Goal: Task Accomplishment & Management: Use online tool/utility

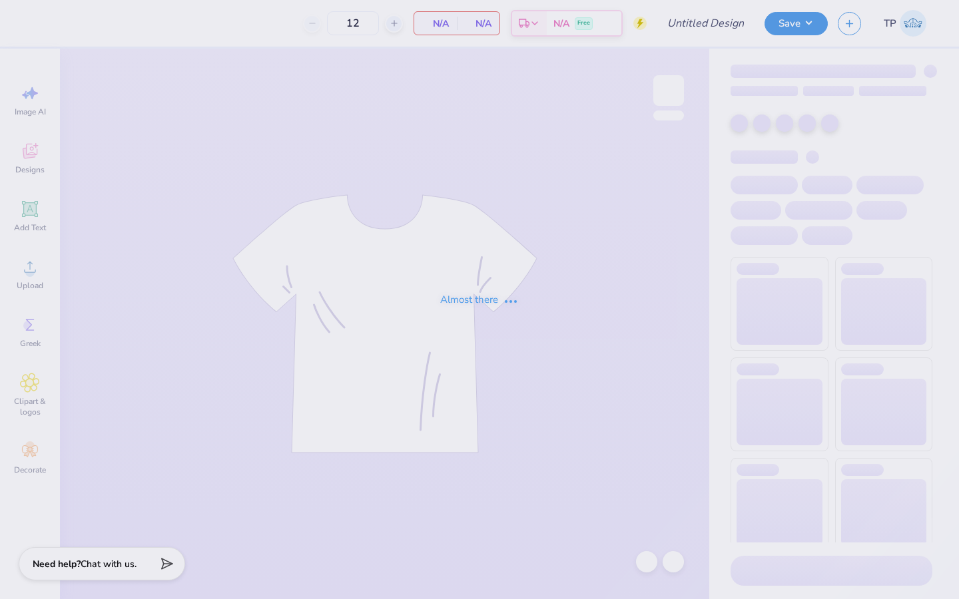
type input "SDT x DPHI Homecoming"
type input "80"
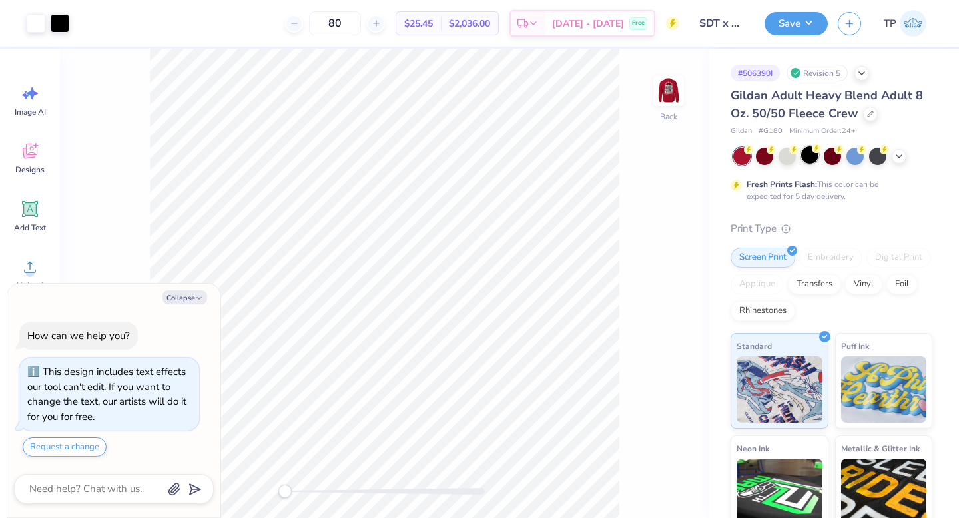
click at [472, 156] on div at bounding box center [809, 154] width 17 height 17
click at [64, 23] on div at bounding box center [60, 22] width 19 height 19
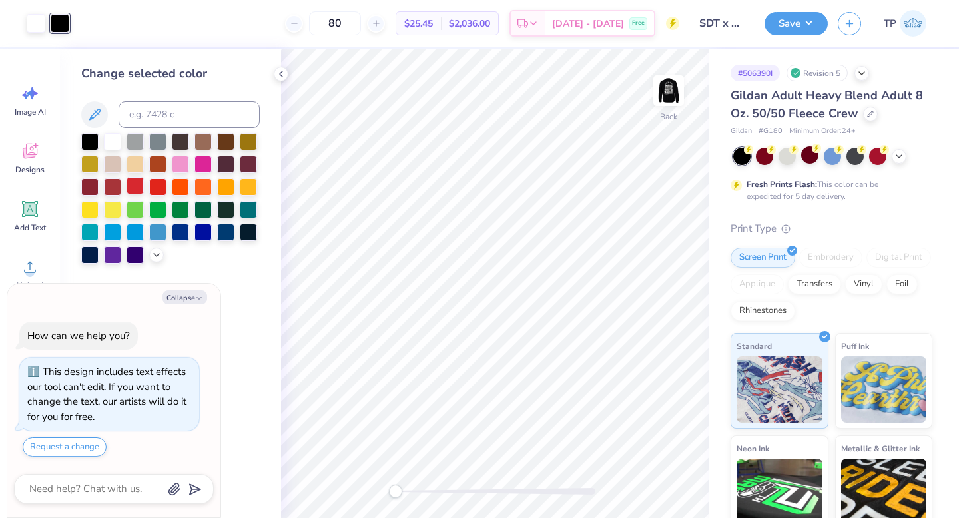
click at [138, 182] on div at bounding box center [135, 185] width 17 height 17
click at [472, 95] on img at bounding box center [668, 90] width 53 height 53
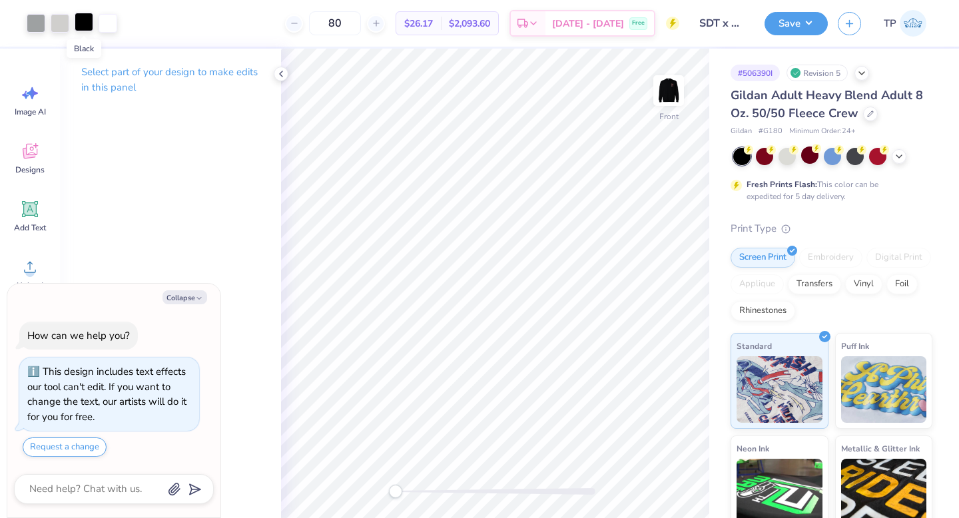
click at [87, 25] on div at bounding box center [84, 22] width 19 height 19
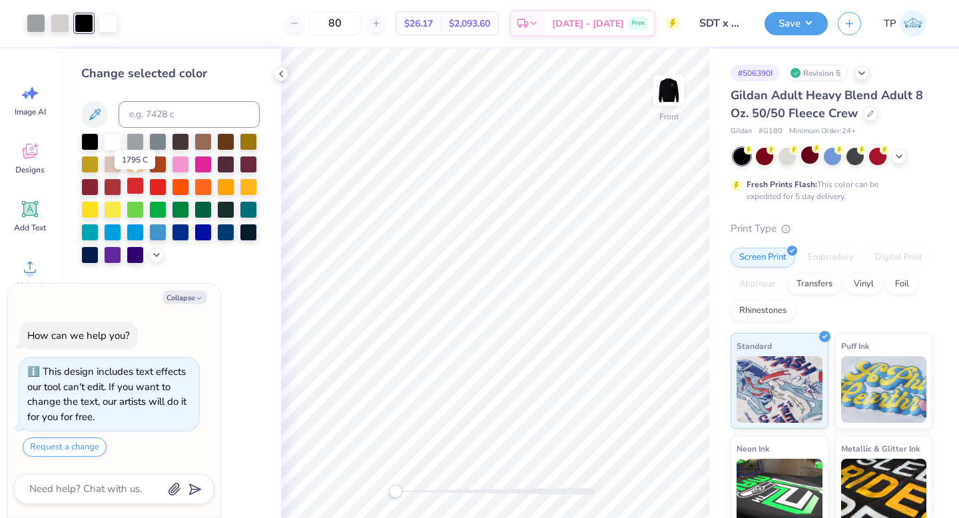
click at [138, 190] on div at bounding box center [135, 185] width 17 height 17
click at [472, 97] on img at bounding box center [668, 90] width 53 height 53
click at [472, 101] on img at bounding box center [668, 90] width 53 height 53
click at [472, 11] on div "Save TP" at bounding box center [861, 23] width 194 height 47
click at [472, 21] on button "Save" at bounding box center [795, 21] width 63 height 23
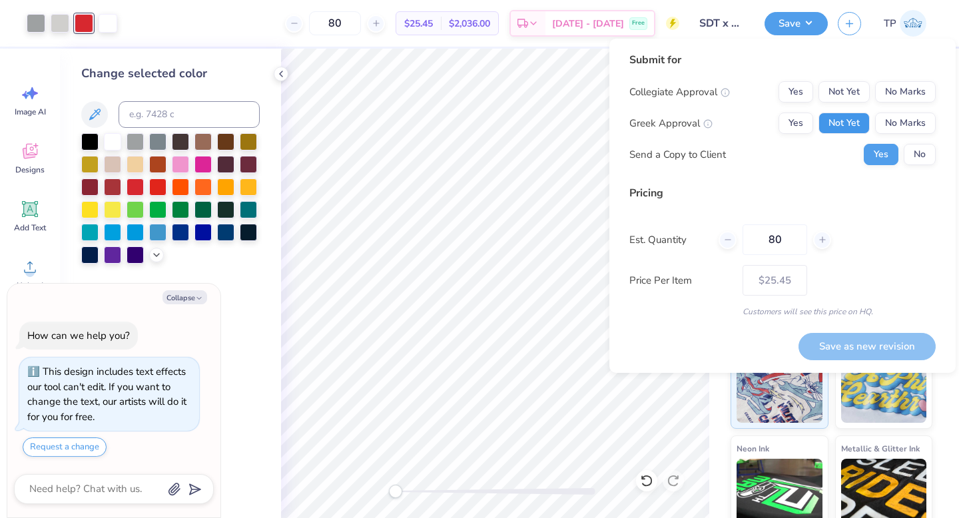
click at [472, 116] on button "Not Yet" at bounding box center [843, 123] width 51 height 21
click at [472, 82] on button "Not Yet" at bounding box center [843, 91] width 51 height 21
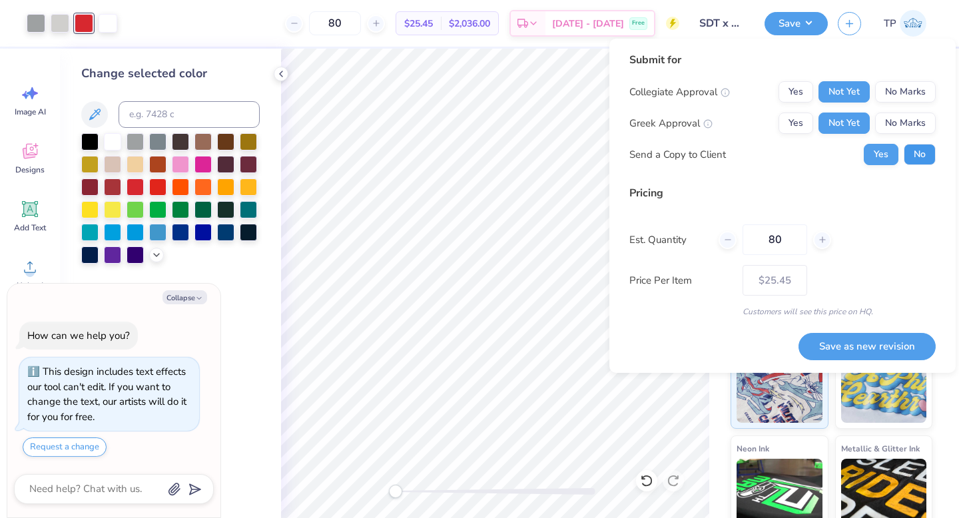
click at [472, 154] on button "No" at bounding box center [919, 154] width 32 height 21
click at [472, 349] on button "Save as new revision" at bounding box center [866, 346] width 137 height 27
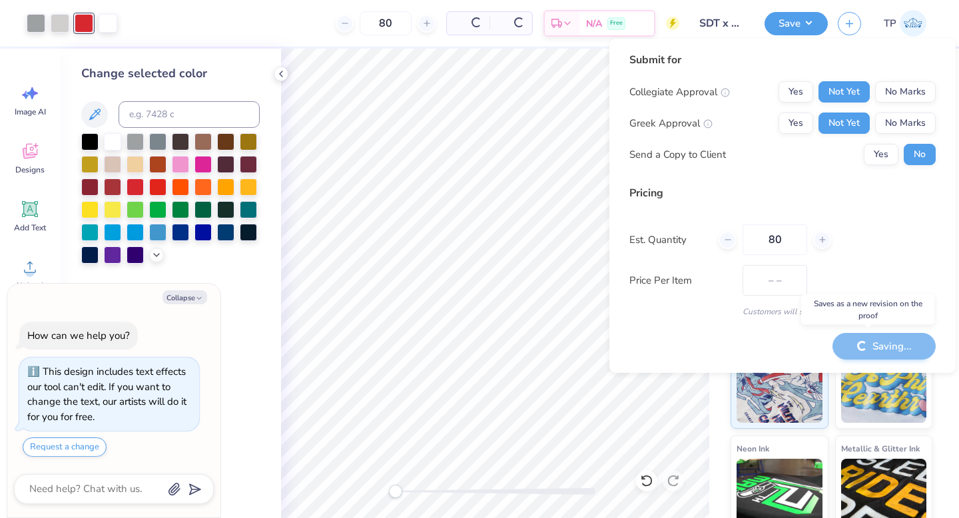
type textarea "x"
type input "– –"
type textarea "x"
type input "$25.45"
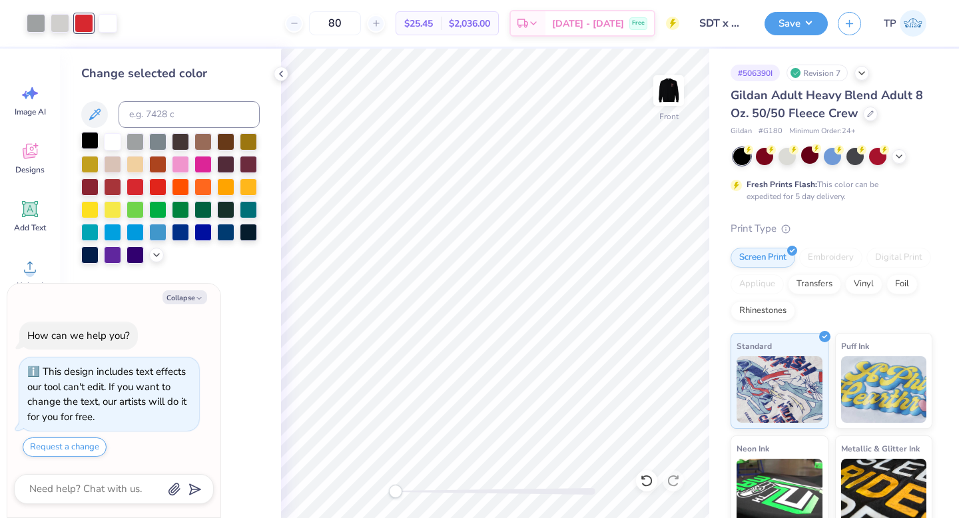
click at [89, 143] on div at bounding box center [89, 140] width 17 height 17
click at [472, 35] on div "Save" at bounding box center [795, 23] width 63 height 23
click at [472, 24] on button "Save" at bounding box center [795, 21] width 63 height 23
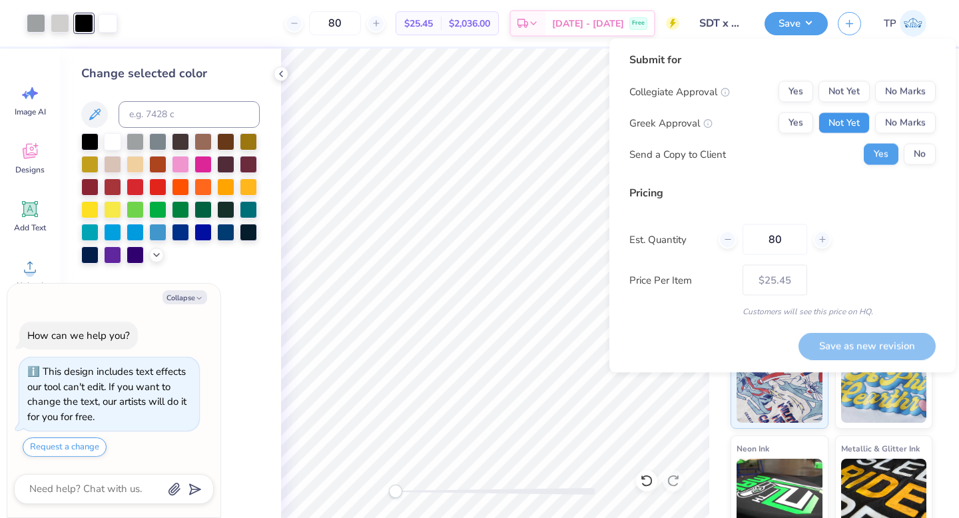
click at [472, 118] on button "Not Yet" at bounding box center [843, 123] width 51 height 21
click at [472, 103] on div "Collegiate Approval Yes Not Yet No Marks Greek Approval Yes Not Yet No Marks Se…" at bounding box center [782, 123] width 306 height 84
click at [472, 90] on button "Not Yet" at bounding box center [843, 91] width 51 height 21
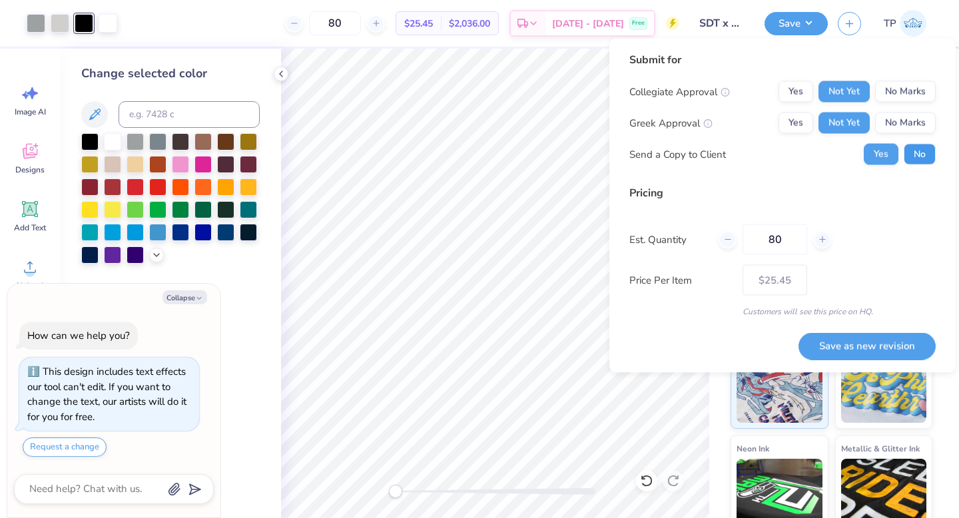
click at [472, 156] on button "No" at bounding box center [919, 154] width 32 height 21
click at [472, 341] on button "Save as new revision" at bounding box center [866, 345] width 137 height 27
type textarea "x"
type input "– –"
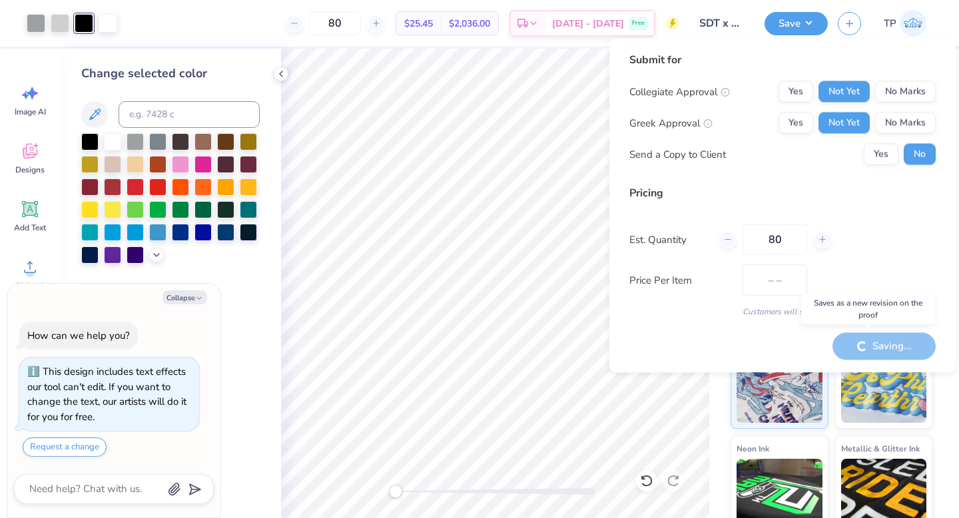
type textarea "x"
type input "$25.45"
type textarea "x"
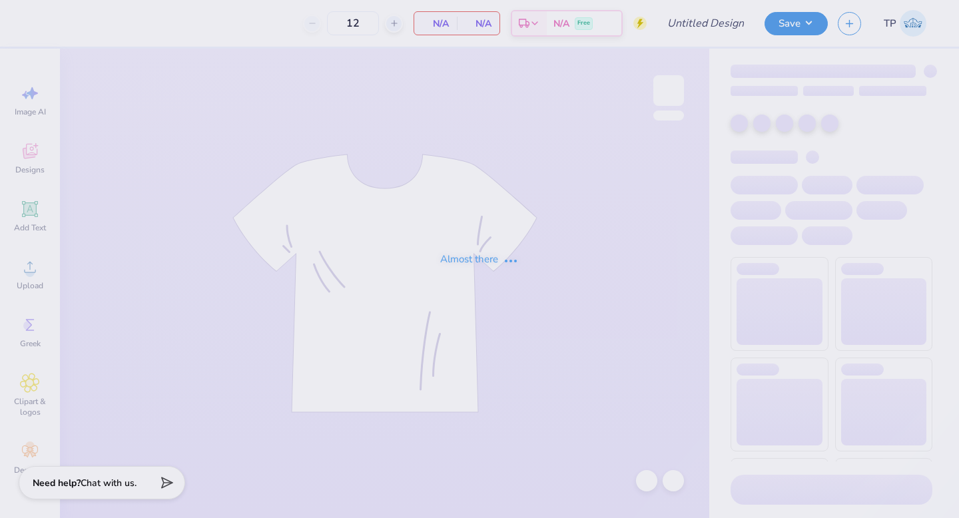
type input "SDT x DPHI Homecoming"
type input "80"
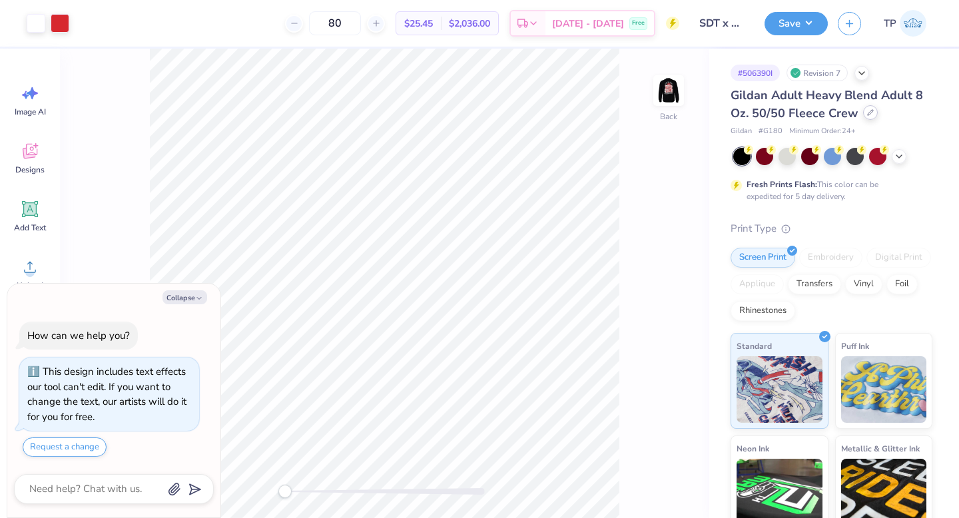
click at [864, 108] on div at bounding box center [870, 112] width 15 height 15
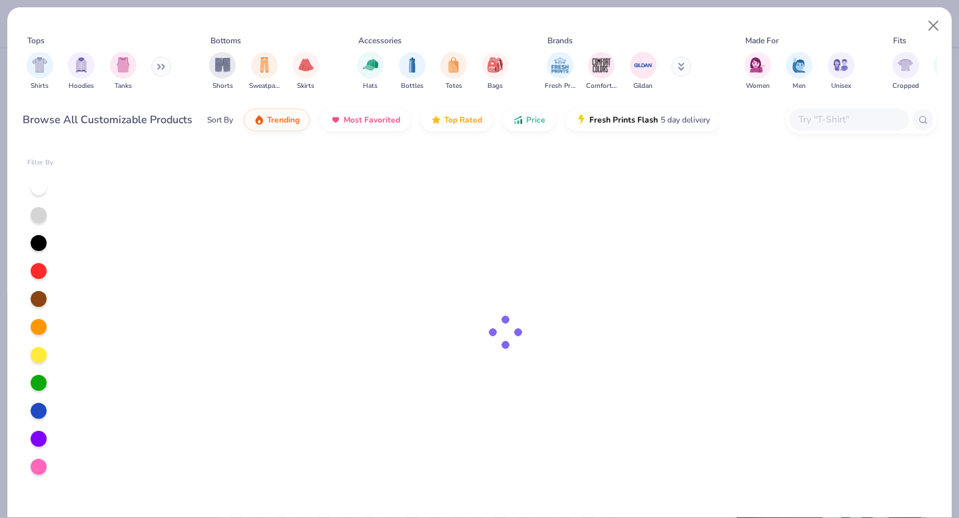
type textarea "x"
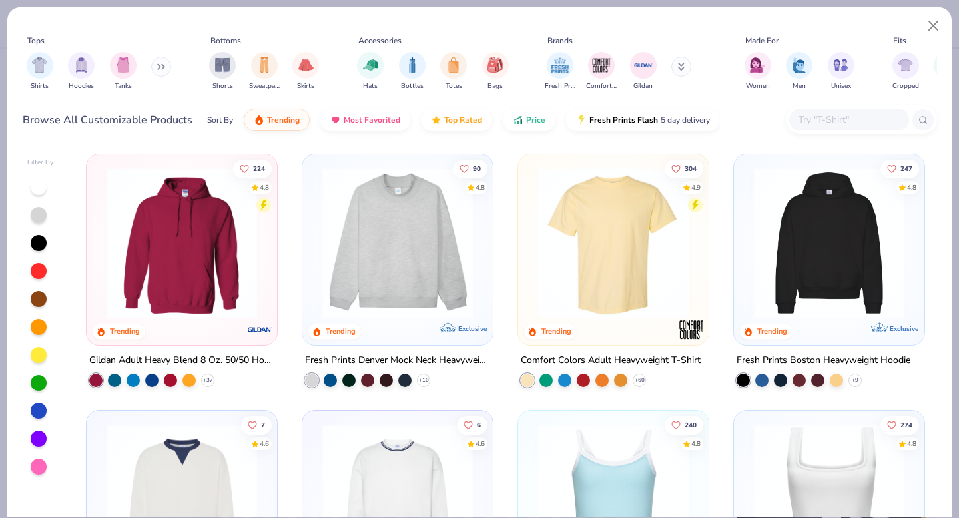
click at [820, 125] on input "text" at bounding box center [848, 119] width 103 height 15
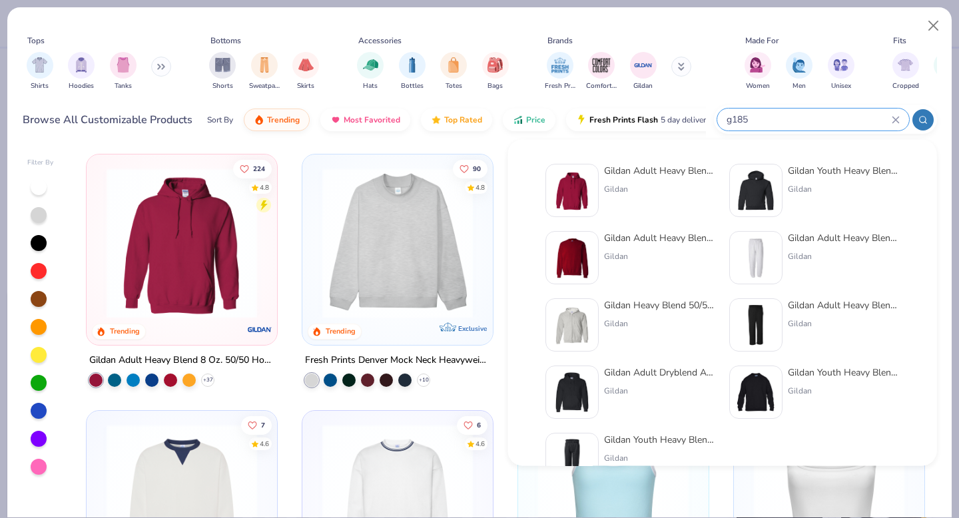
type input "g185"
click at [648, 178] on div "Gildan Adult Heavy Blend 8 Oz. 50/50 Hooded Sweatshirt Gildan" at bounding box center [660, 190] width 112 height 53
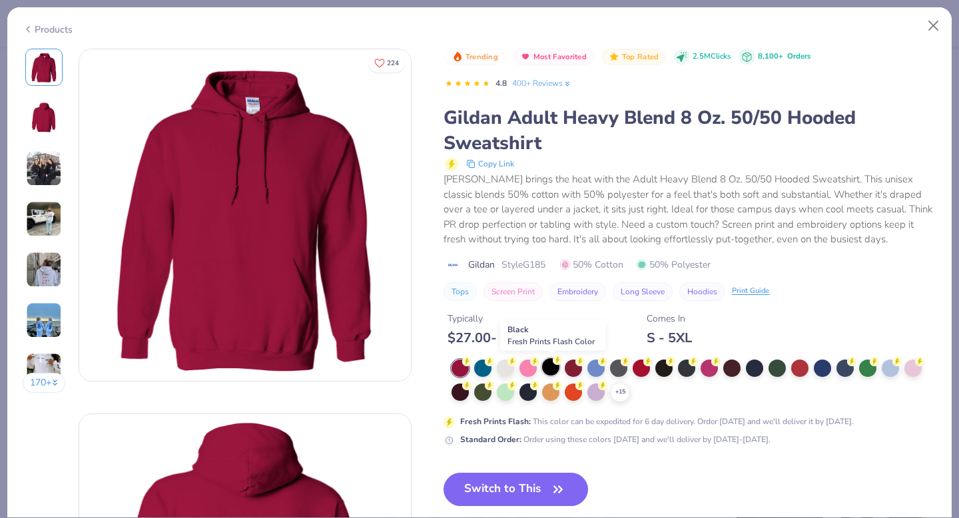
click at [553, 364] on icon at bounding box center [557, 360] width 9 height 9
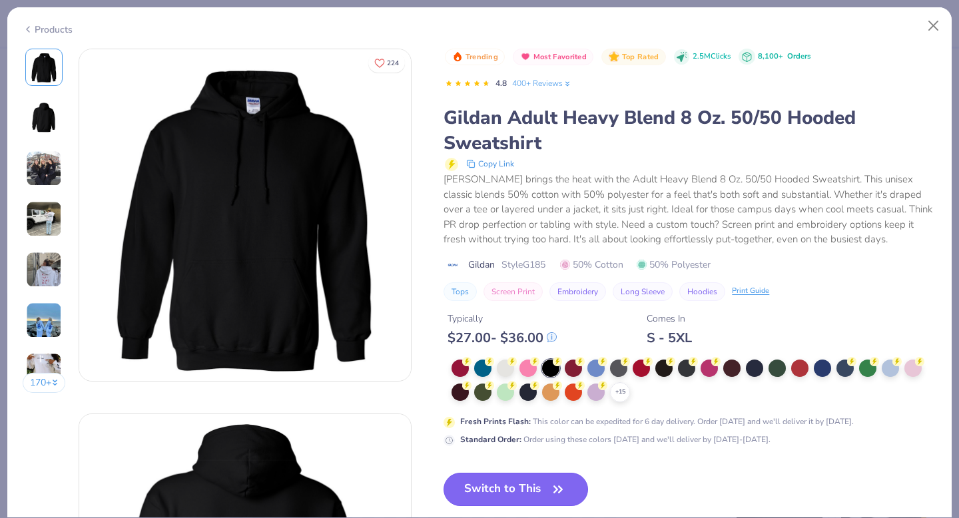
click at [531, 484] on button "Switch to This" at bounding box center [515, 489] width 144 height 33
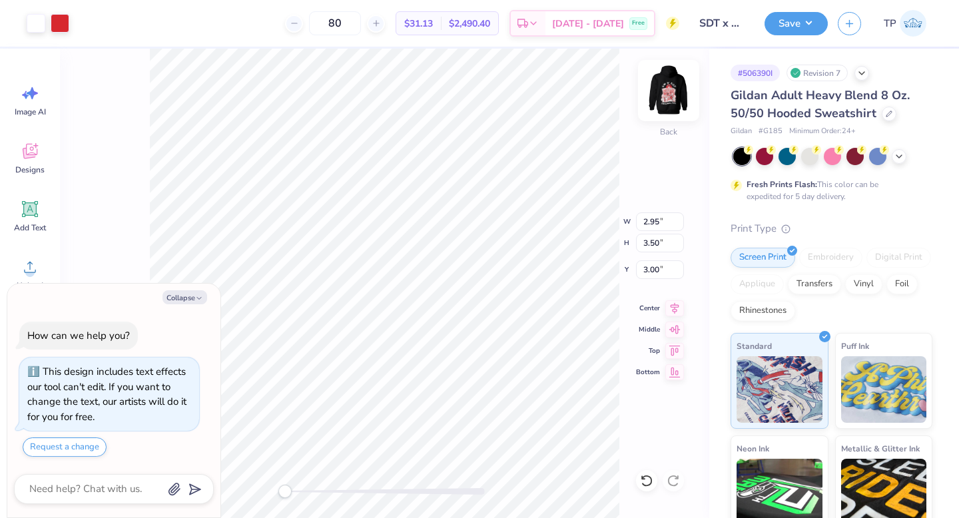
click at [668, 100] on img at bounding box center [668, 90] width 53 height 53
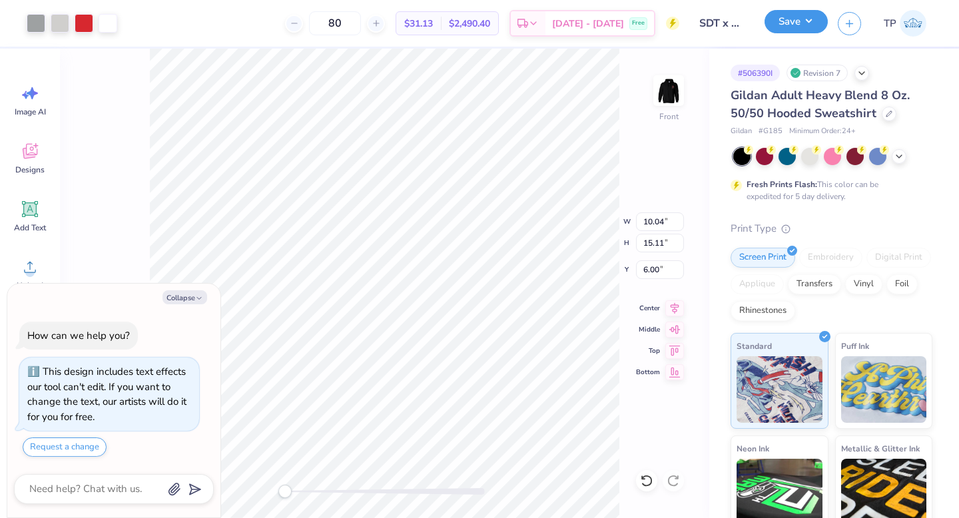
click at [786, 16] on button "Save" at bounding box center [795, 21] width 63 height 23
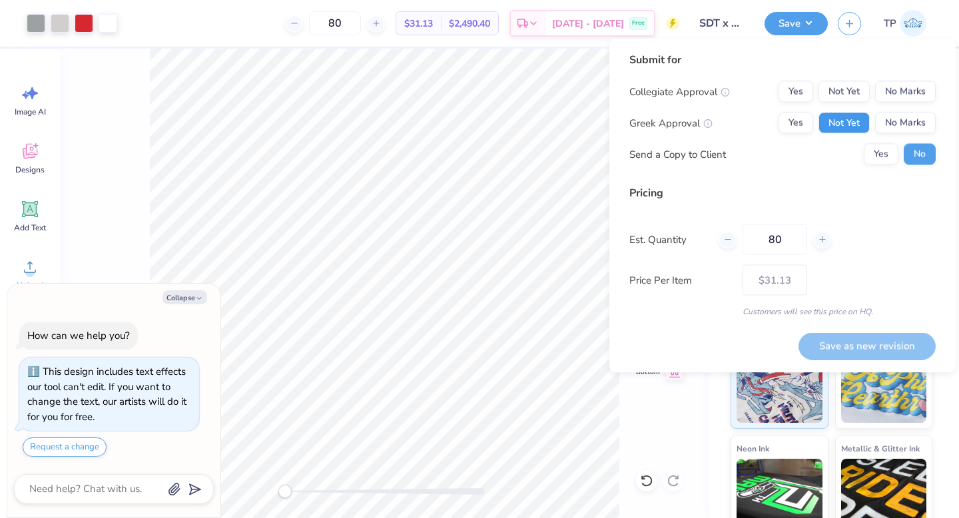
click at [837, 117] on button "Not Yet" at bounding box center [843, 123] width 51 height 21
click at [837, 92] on button "Not Yet" at bounding box center [843, 91] width 51 height 21
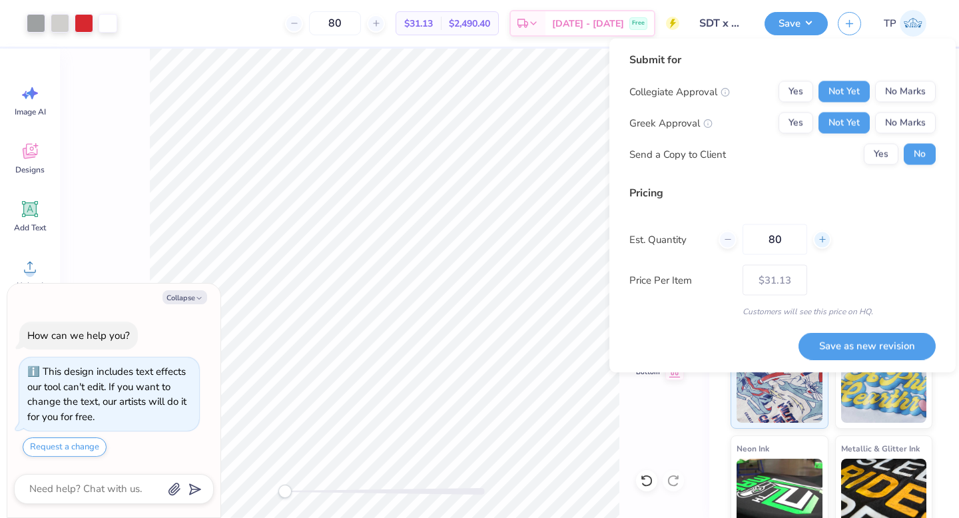
drag, startPoint x: 856, startPoint y: 349, endPoint x: 822, endPoint y: 238, distance: 115.8
click at [822, 238] on div "Submit for Collegiate Approval Yes Not Yet No Marks Greek Approval Yes Not Yet …" at bounding box center [782, 206] width 306 height 308
click at [846, 340] on button "Save as new revision" at bounding box center [866, 345] width 137 height 27
type textarea "x"
type input "– –"
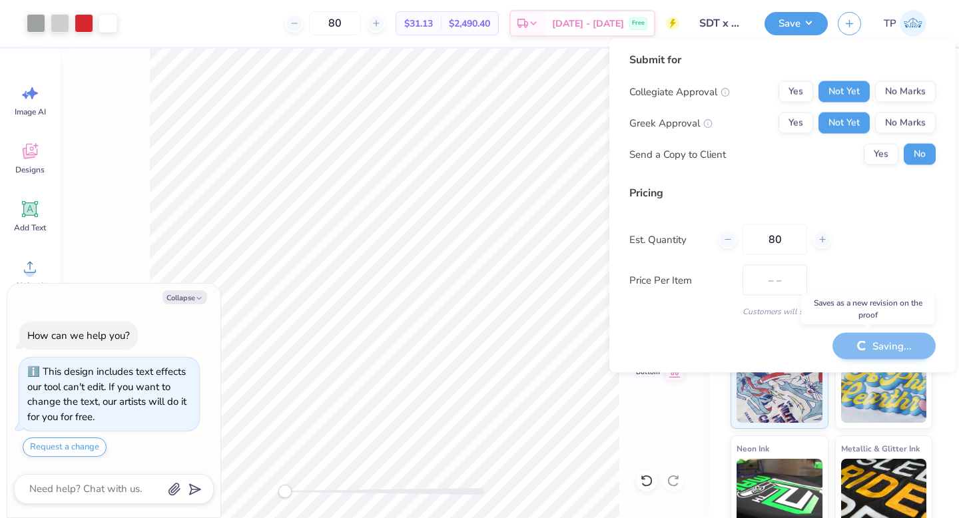
type textarea "x"
type input "$31.13"
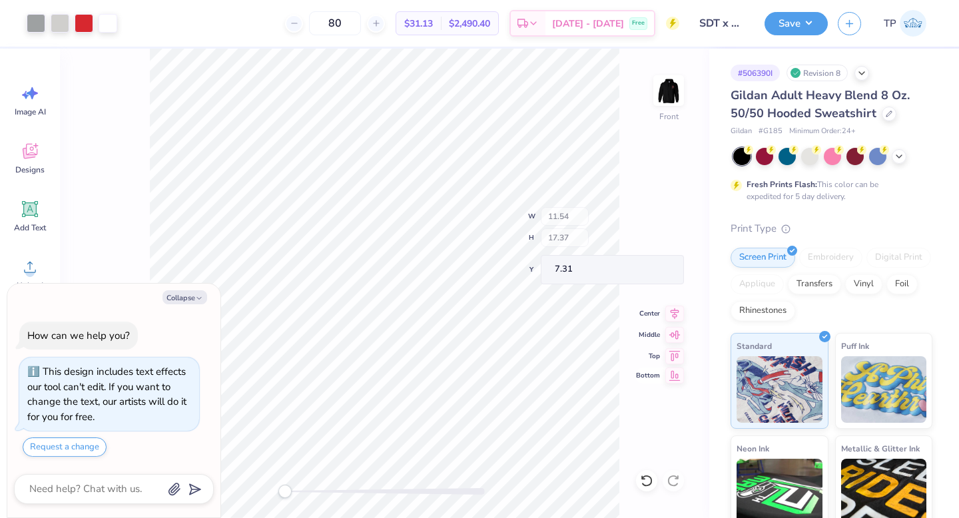
type textarea "x"
type input "11.54"
type input "17.37"
type input "7.31"
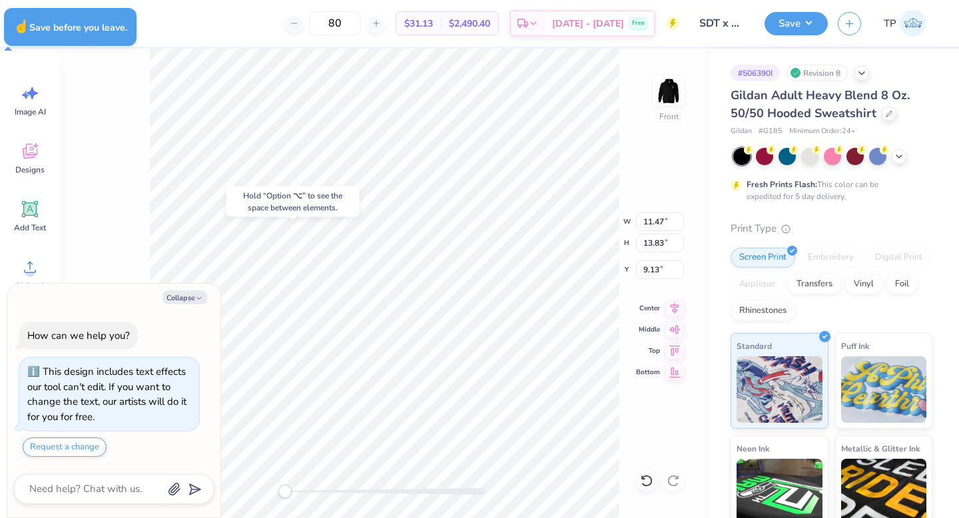
type textarea "x"
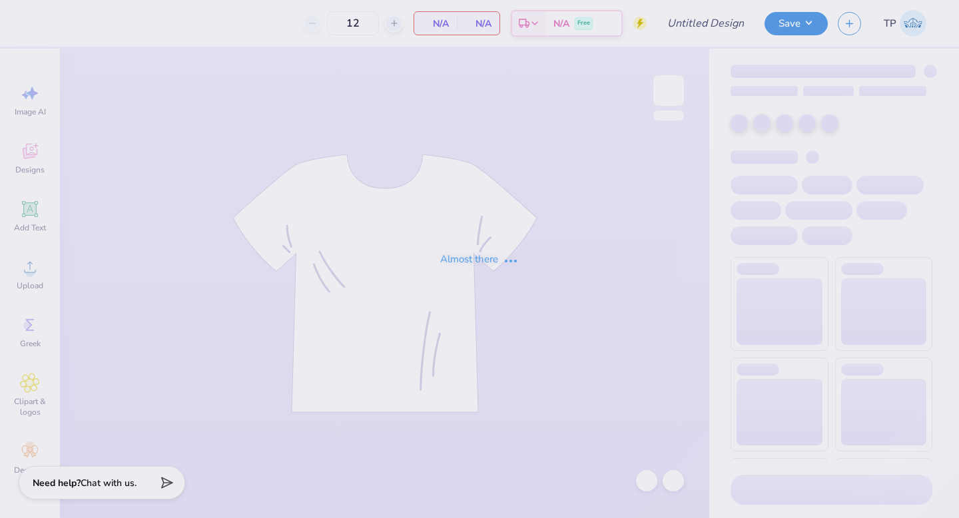
type input "SDT x DPHI Homecoming"
type input "80"
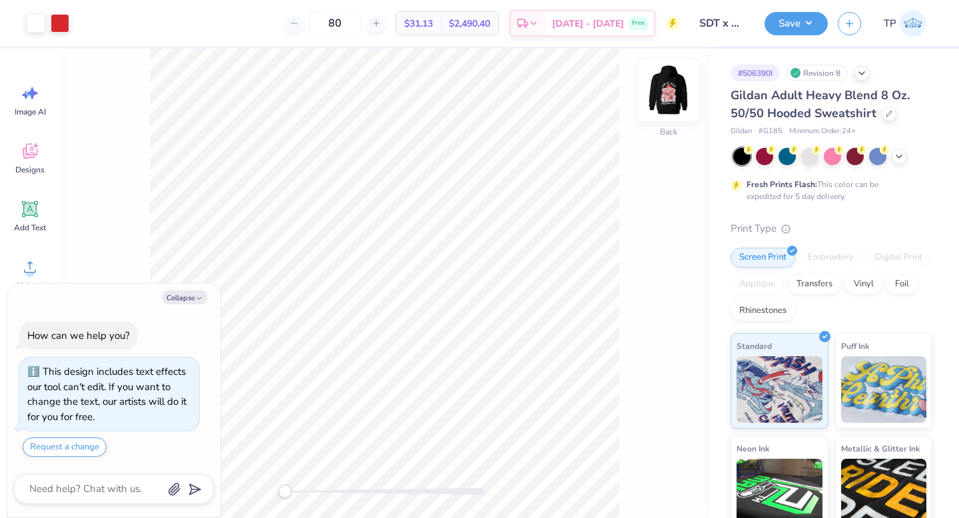
click at [662, 97] on img at bounding box center [668, 90] width 53 height 53
type textarea "x"
click at [896, 156] on icon at bounding box center [899, 155] width 11 height 11
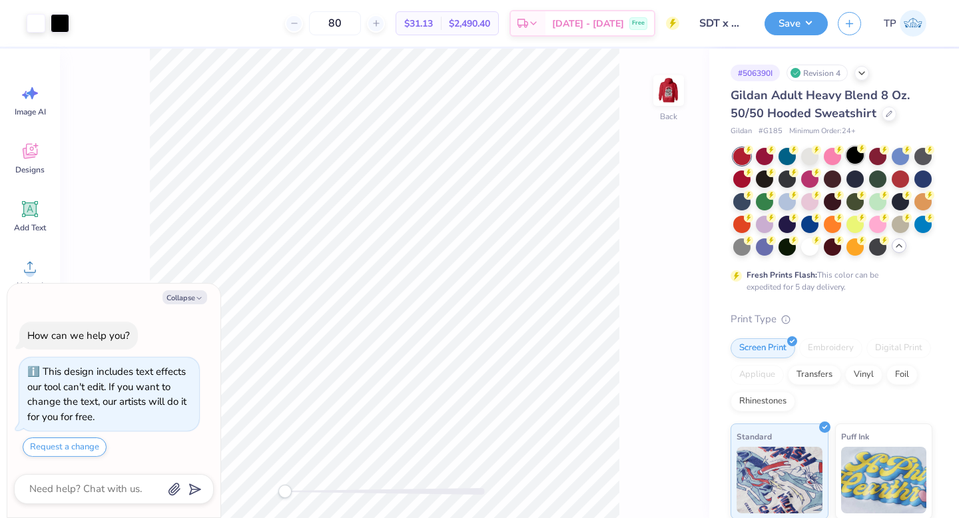
click at [864, 158] on div at bounding box center [854, 154] width 17 height 17
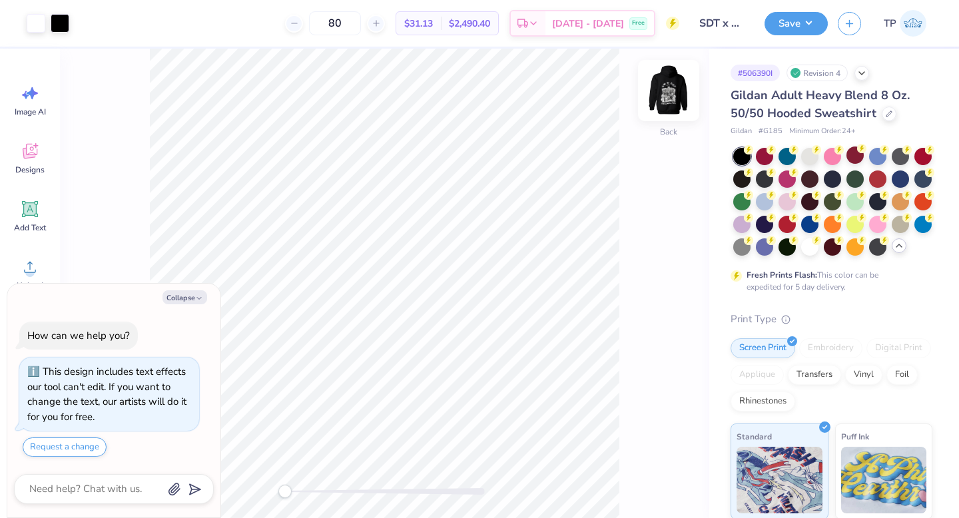
click at [677, 99] on img at bounding box center [668, 90] width 53 height 53
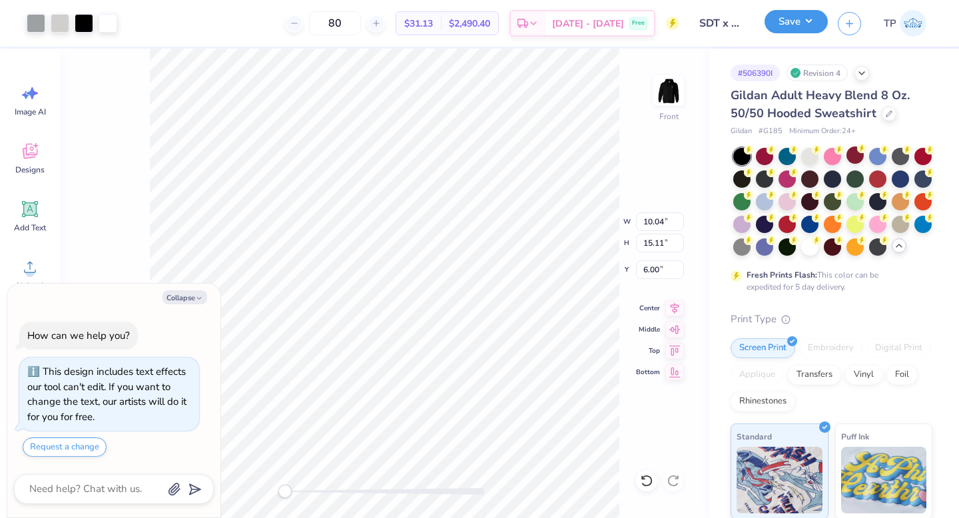
click at [791, 27] on button "Save" at bounding box center [795, 21] width 63 height 23
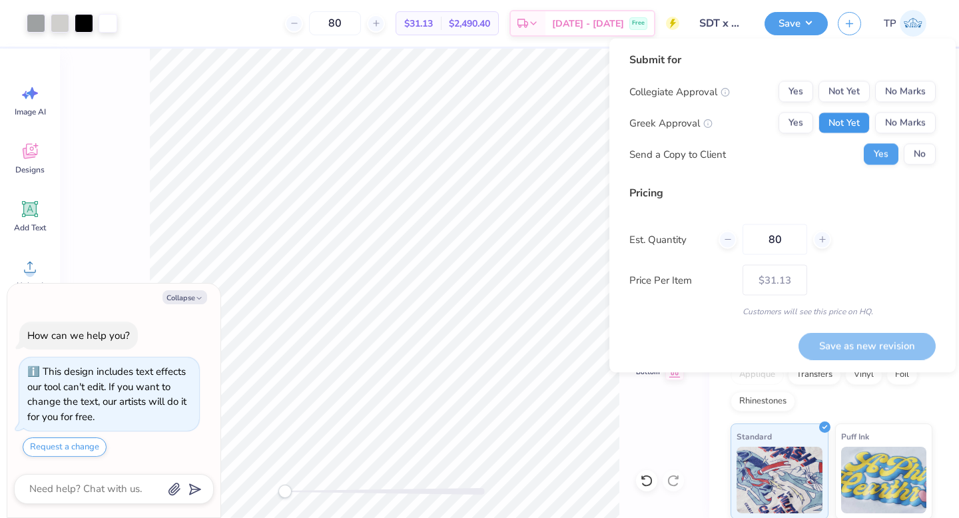
click at [860, 117] on button "Not Yet" at bounding box center [843, 123] width 51 height 21
click at [848, 92] on button "Not Yet" at bounding box center [843, 91] width 51 height 21
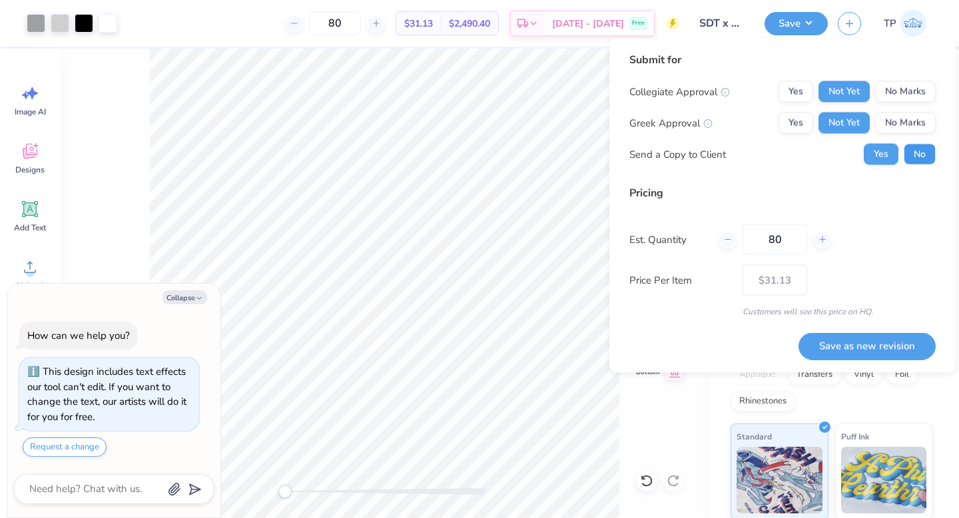
click at [921, 156] on button "No" at bounding box center [919, 154] width 32 height 21
click at [872, 347] on button "Save as new revision" at bounding box center [866, 345] width 137 height 27
type textarea "x"
type input "– –"
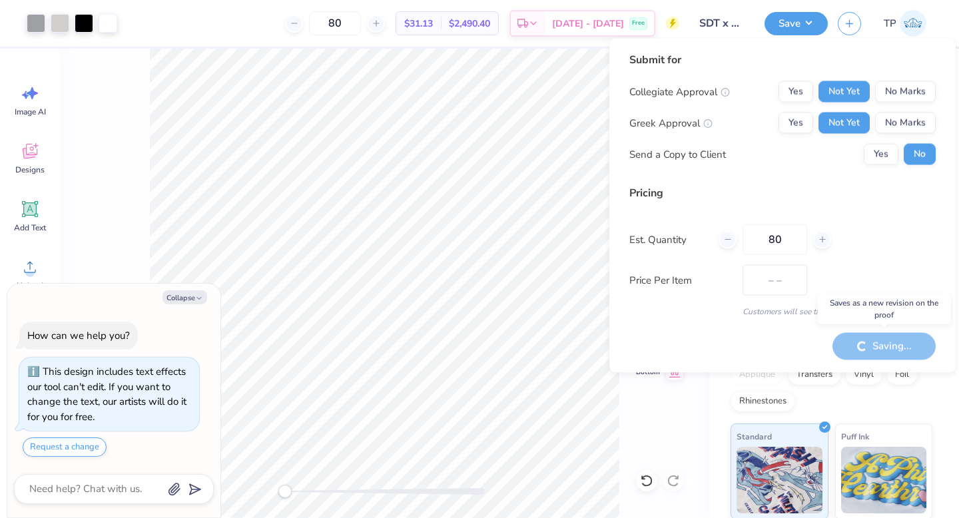
type textarea "x"
type input "$31.13"
type textarea "x"
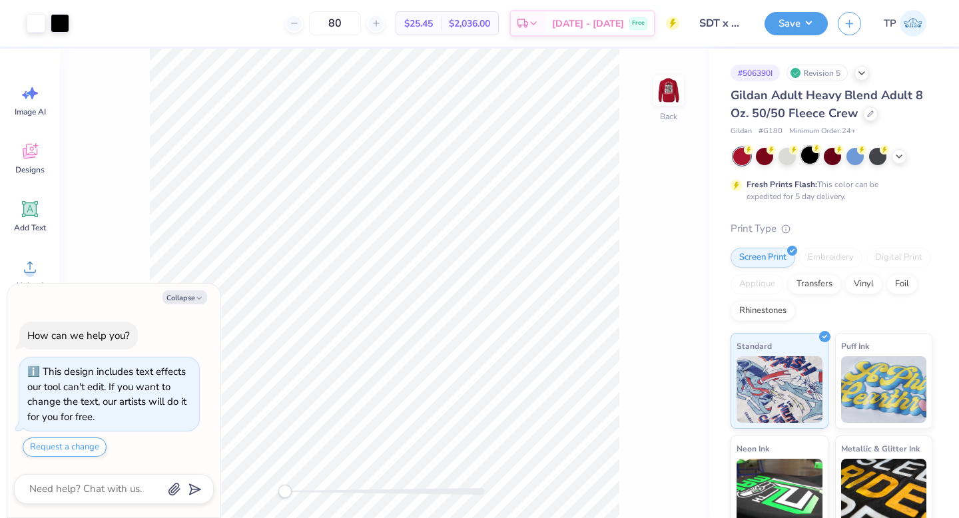
click at [814, 161] on div at bounding box center [809, 154] width 17 height 17
click at [657, 108] on div at bounding box center [668, 90] width 61 height 61
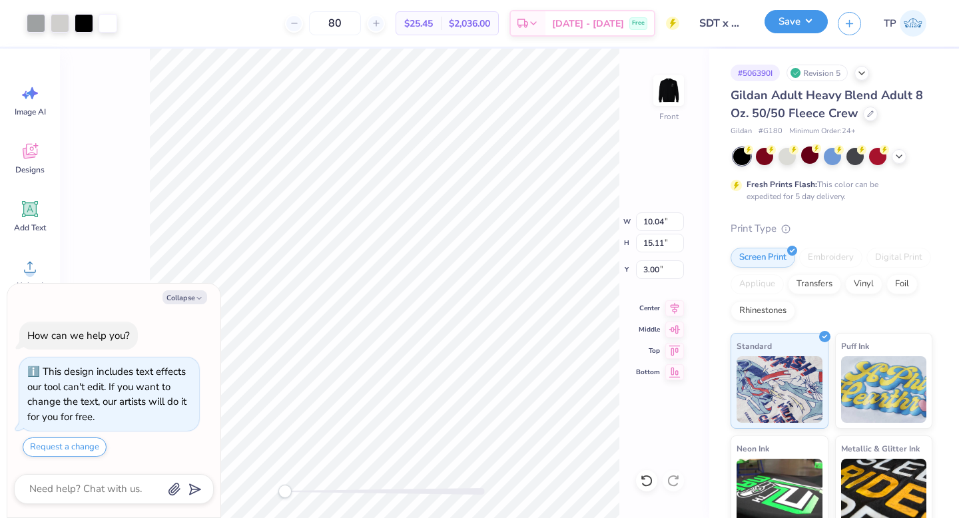
click at [793, 31] on button "Save" at bounding box center [795, 21] width 63 height 23
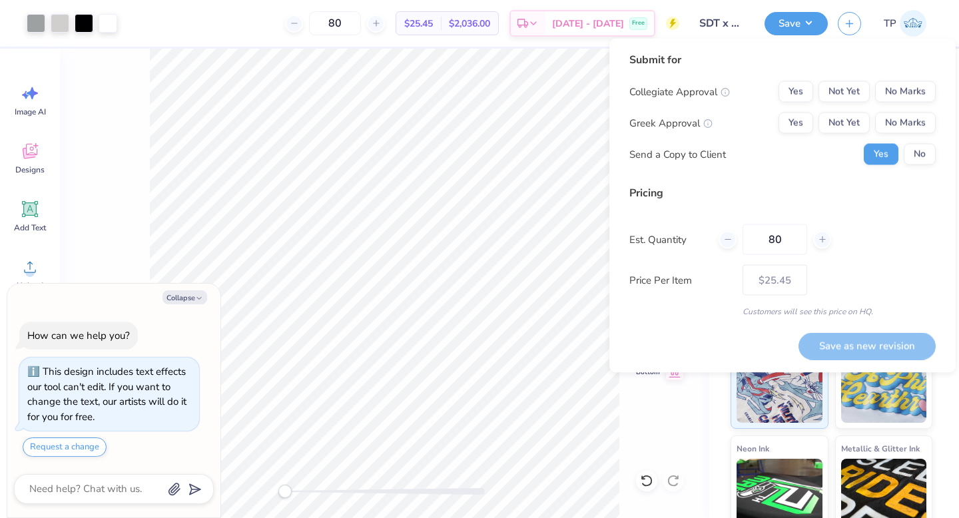
click at [822, 107] on div "Collegiate Approval Yes Not Yet No Marks Greek Approval Yes Not Yet No Marks Se…" at bounding box center [782, 123] width 306 height 84
click at [831, 94] on button "Not Yet" at bounding box center [843, 91] width 51 height 21
click at [832, 121] on button "Not Yet" at bounding box center [843, 123] width 51 height 21
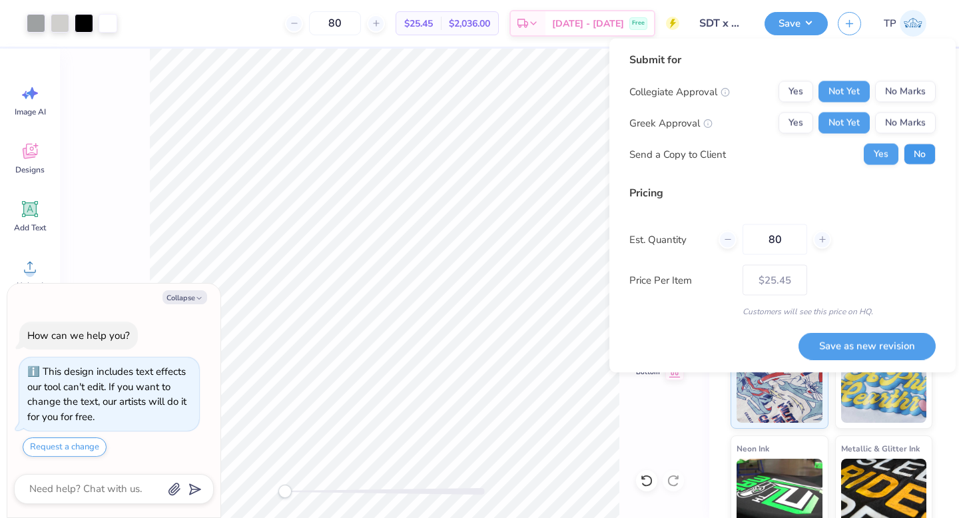
click at [911, 150] on button "No" at bounding box center [919, 154] width 32 height 21
click at [875, 346] on button "Save as new revision" at bounding box center [866, 345] width 137 height 27
type textarea "x"
type input "– –"
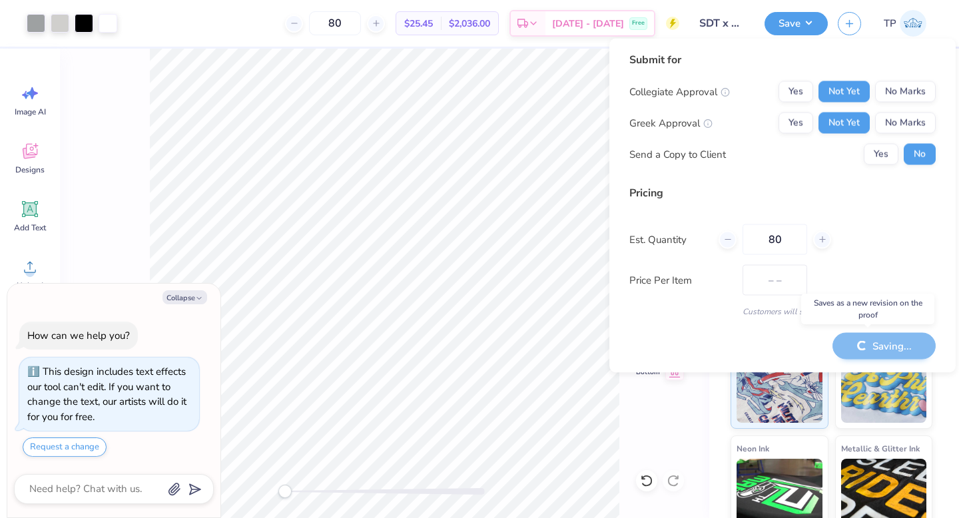
type textarea "x"
type input "$25.45"
type textarea "x"
